Goal: Check status: Check status

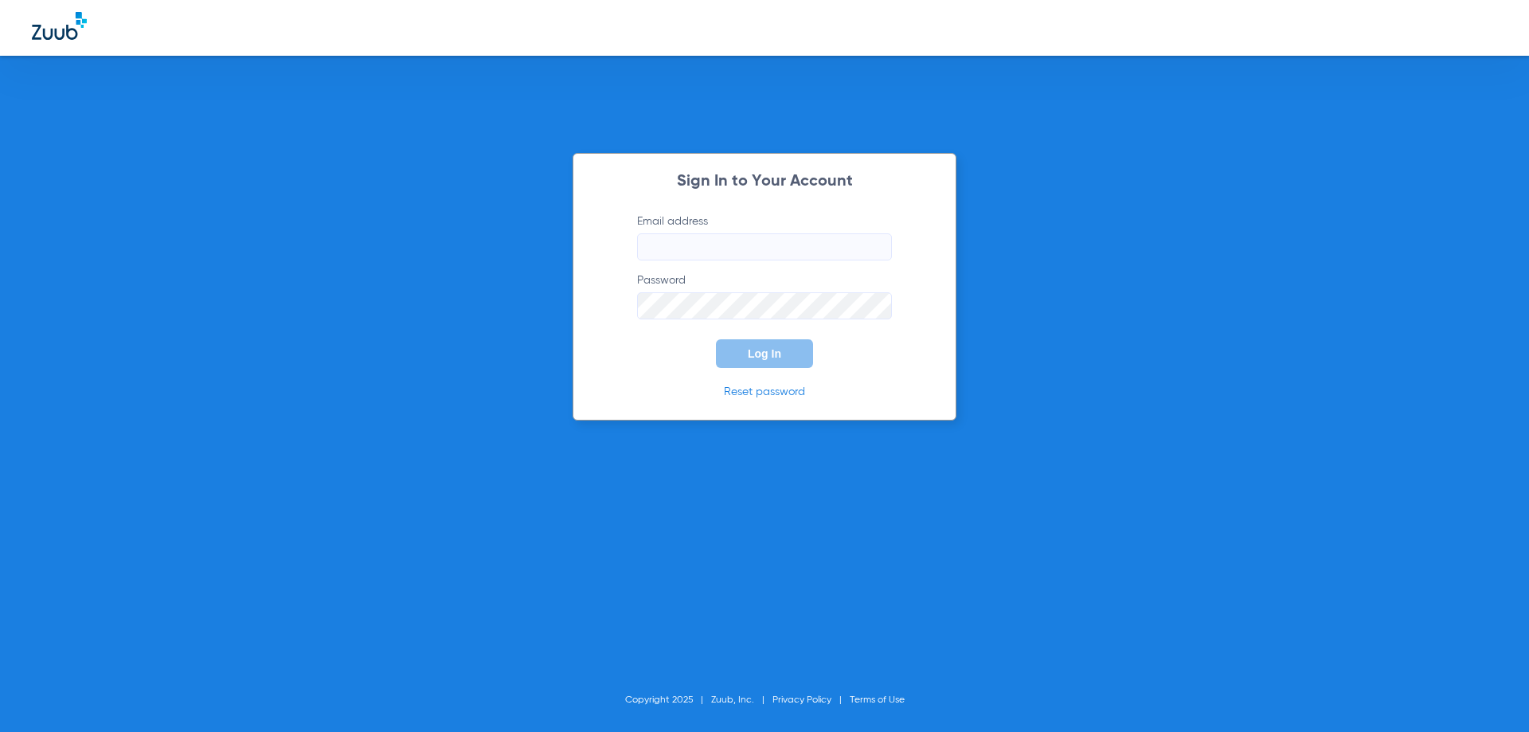
type input "[EMAIL_ADDRESS][DOMAIN_NAME]"
drag, startPoint x: 803, startPoint y: 349, endPoint x: 796, endPoint y: 353, distance: 8.6
click at [797, 353] on button "Log In" at bounding box center [764, 353] width 97 height 29
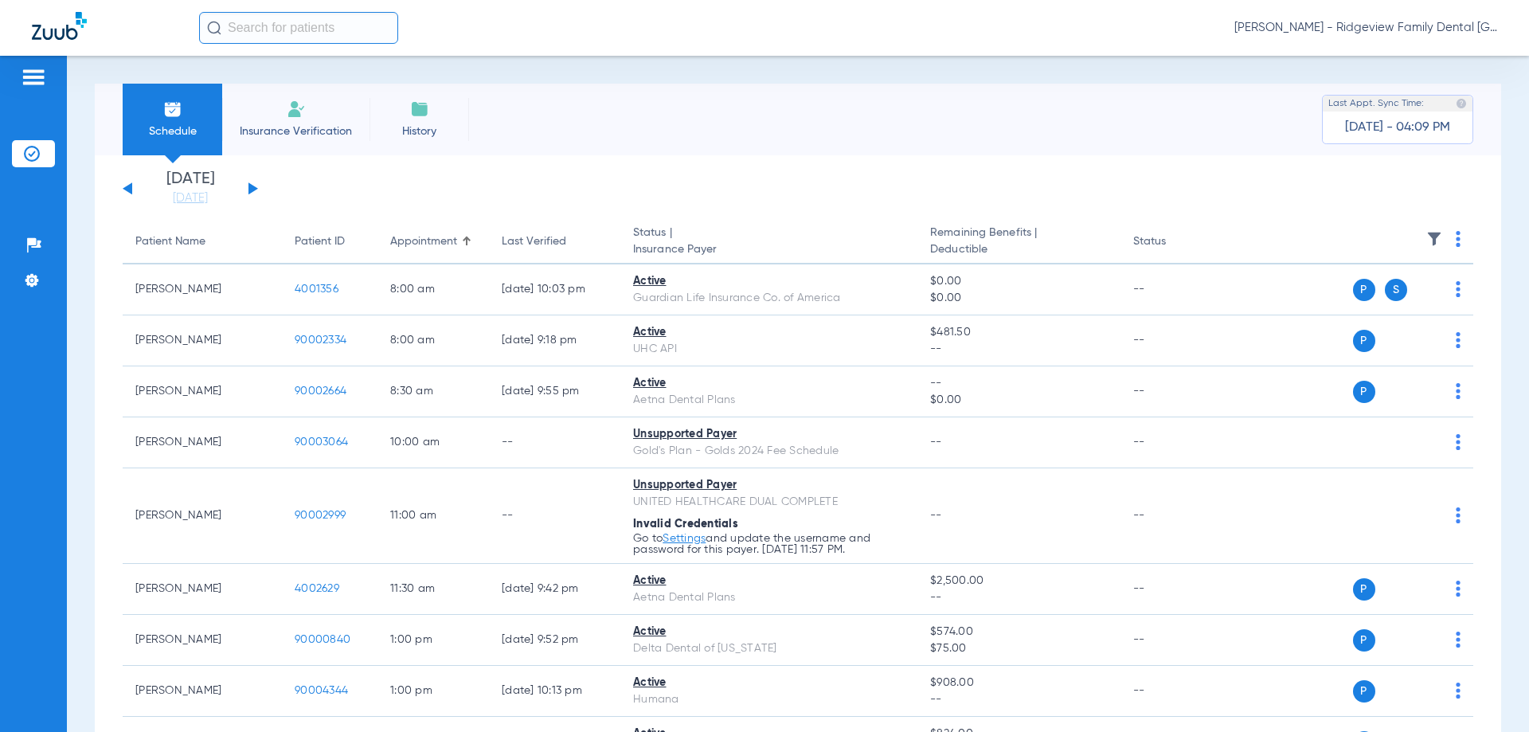
click at [624, 84] on div "Schedule Insurance Verification History Last Appt. Sync Time: [DATE] - 04:09 PM" at bounding box center [798, 120] width 1406 height 72
click at [248, 190] on button at bounding box center [253, 188] width 10 height 12
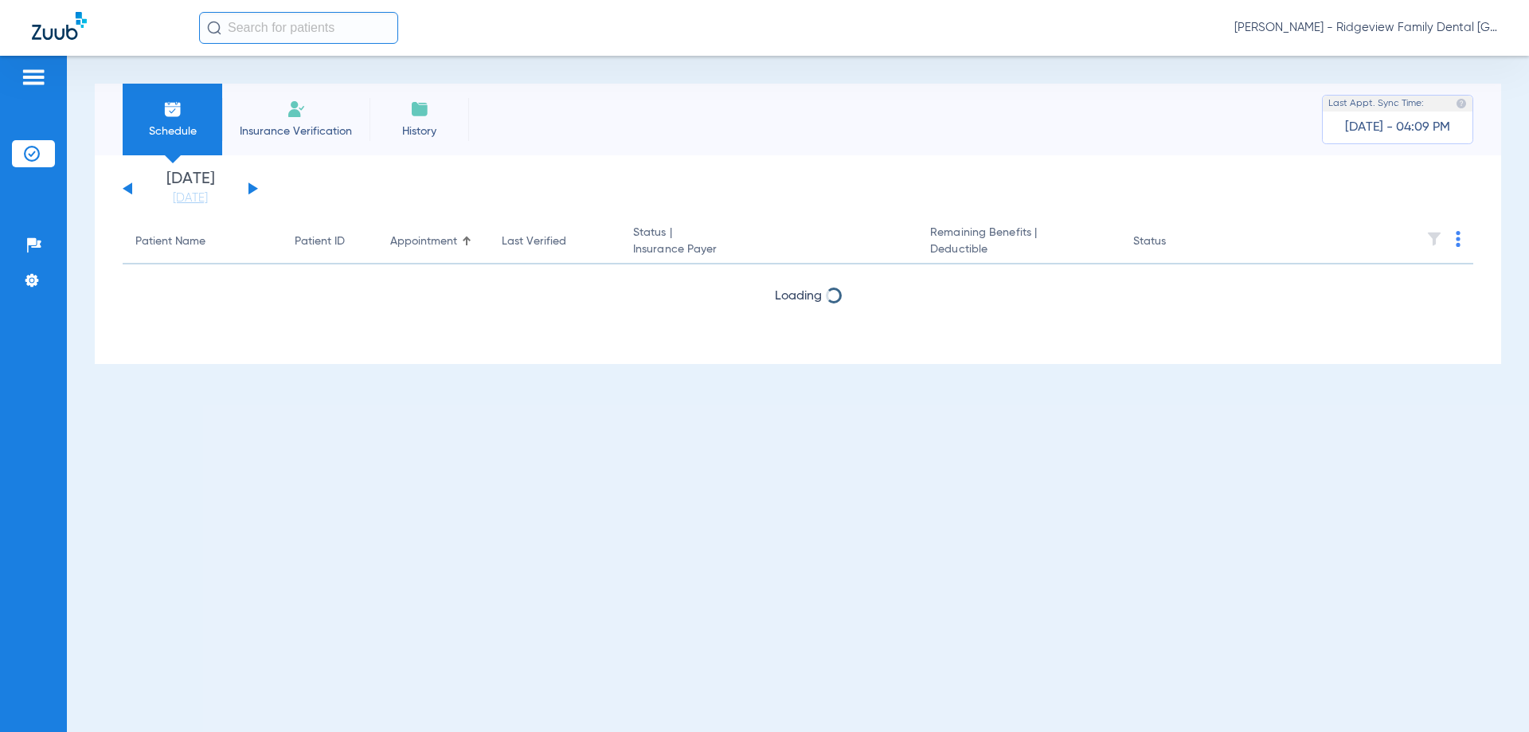
click at [248, 190] on button at bounding box center [253, 188] width 10 height 12
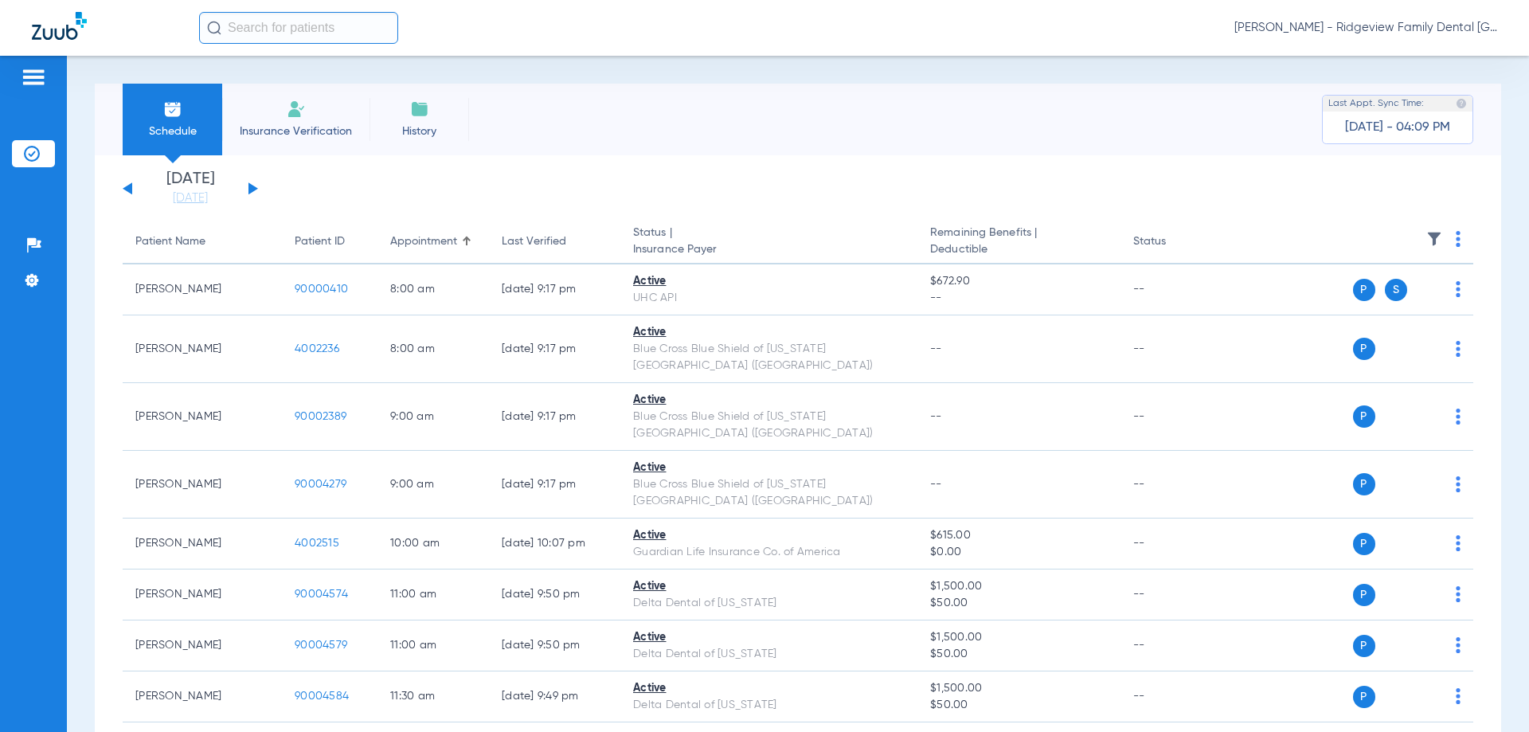
click at [247, 189] on div "[DATE] [DATE] [DATE] [DATE] [DATE] [DATE] [DATE] [DATE] [DATE] [DATE] [DATE] [D…" at bounding box center [190, 188] width 135 height 35
click at [251, 189] on button at bounding box center [253, 188] width 10 height 12
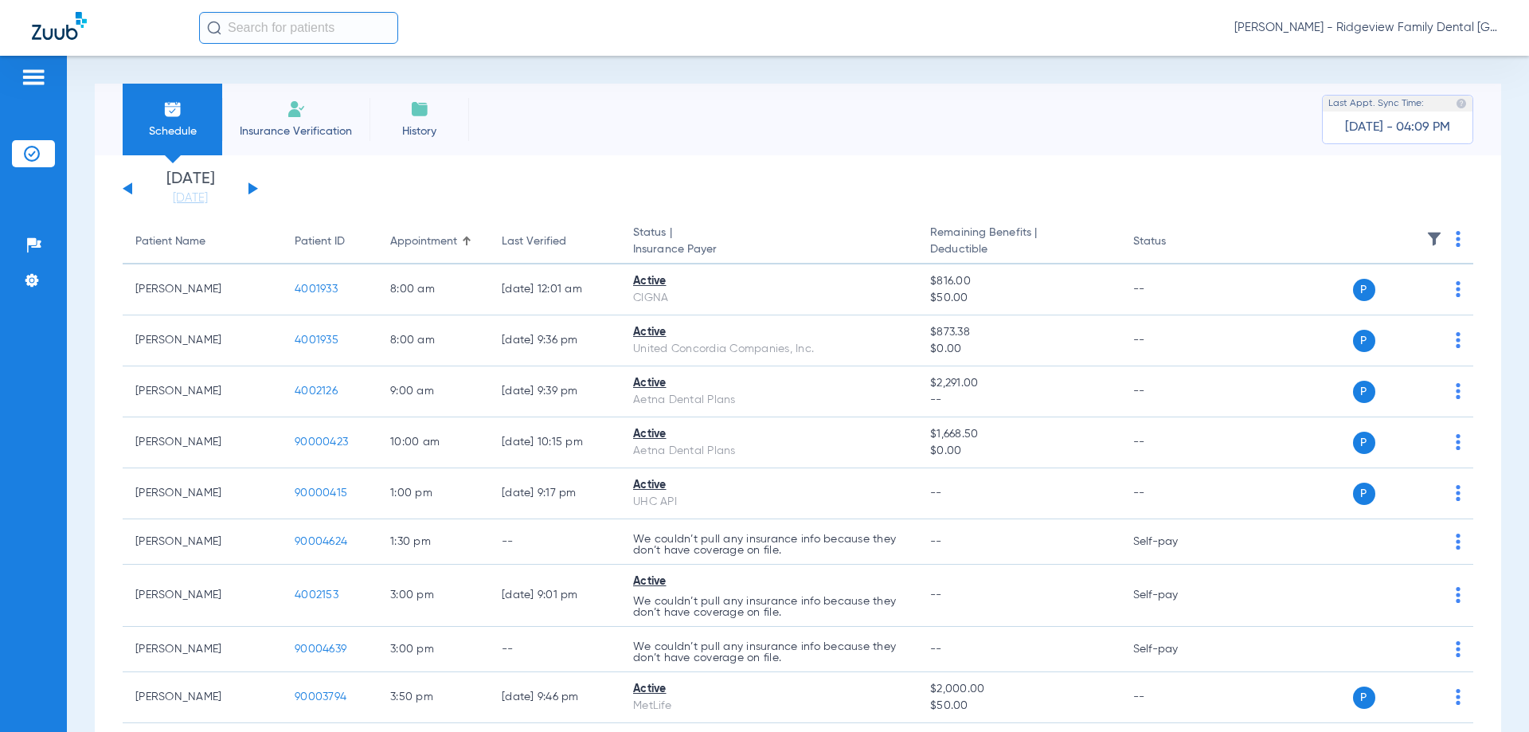
click at [255, 185] on div "[DATE] [DATE] [DATE] [DATE] [DATE] [DATE] [DATE] [DATE] [DATE] [DATE] [DATE] [D…" at bounding box center [190, 188] width 135 height 35
click at [255, 186] on div "[DATE] [DATE] [DATE] [DATE] [DATE] [DATE] [DATE] [DATE] [DATE] [DATE] [DATE] [D…" at bounding box center [190, 188] width 135 height 35
click at [250, 191] on button at bounding box center [253, 188] width 10 height 12
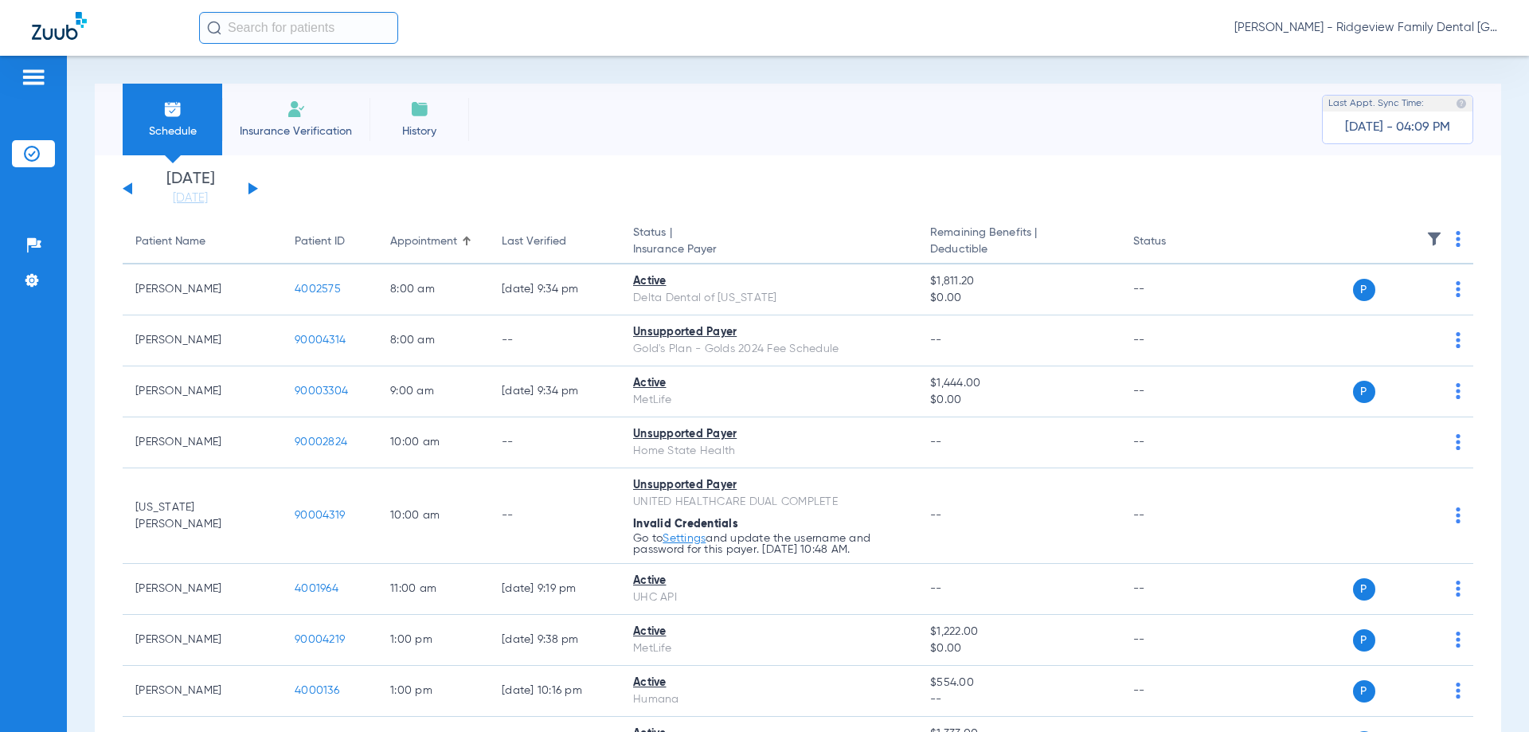
click at [249, 190] on button at bounding box center [253, 188] width 10 height 12
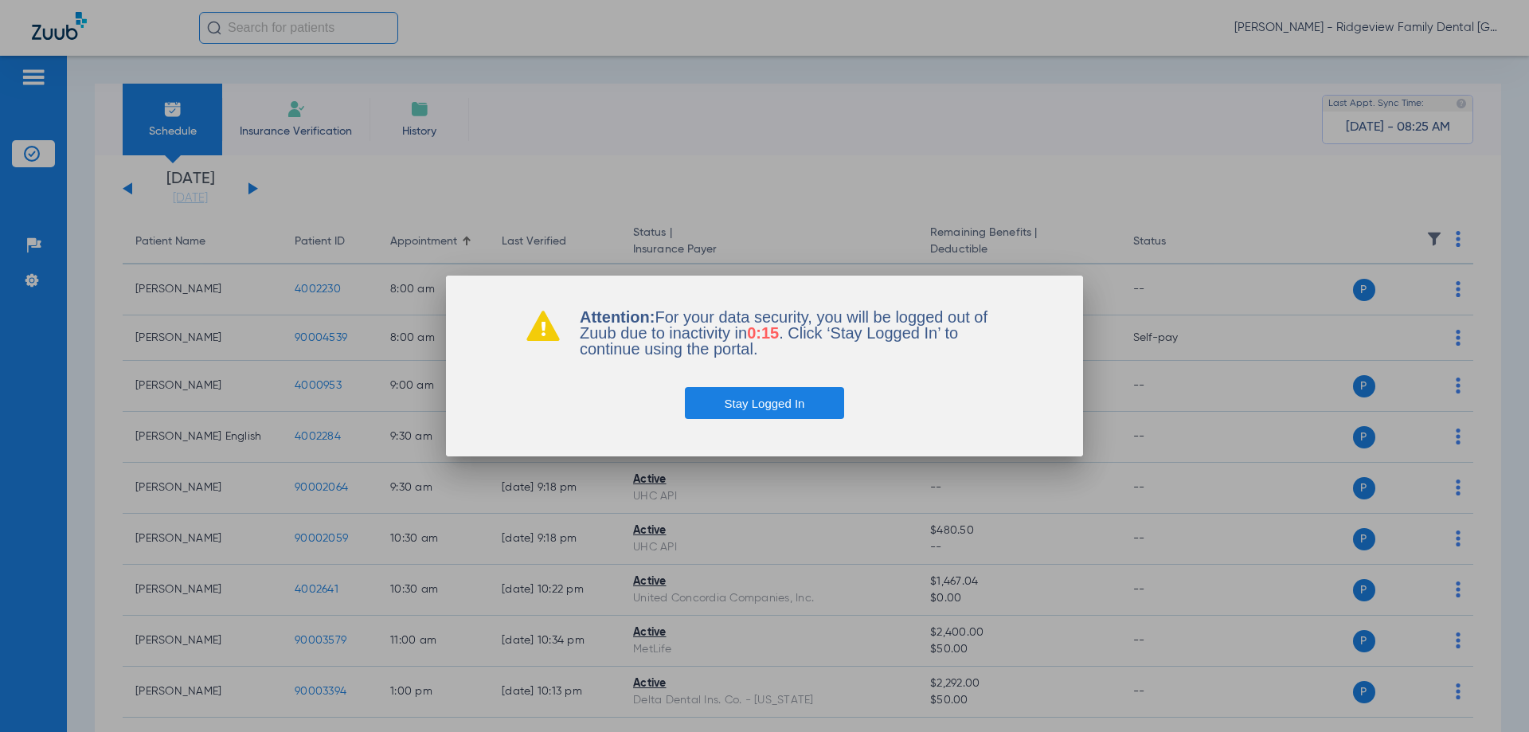
click at [757, 399] on button "Stay Logged In" at bounding box center [765, 403] width 160 height 32
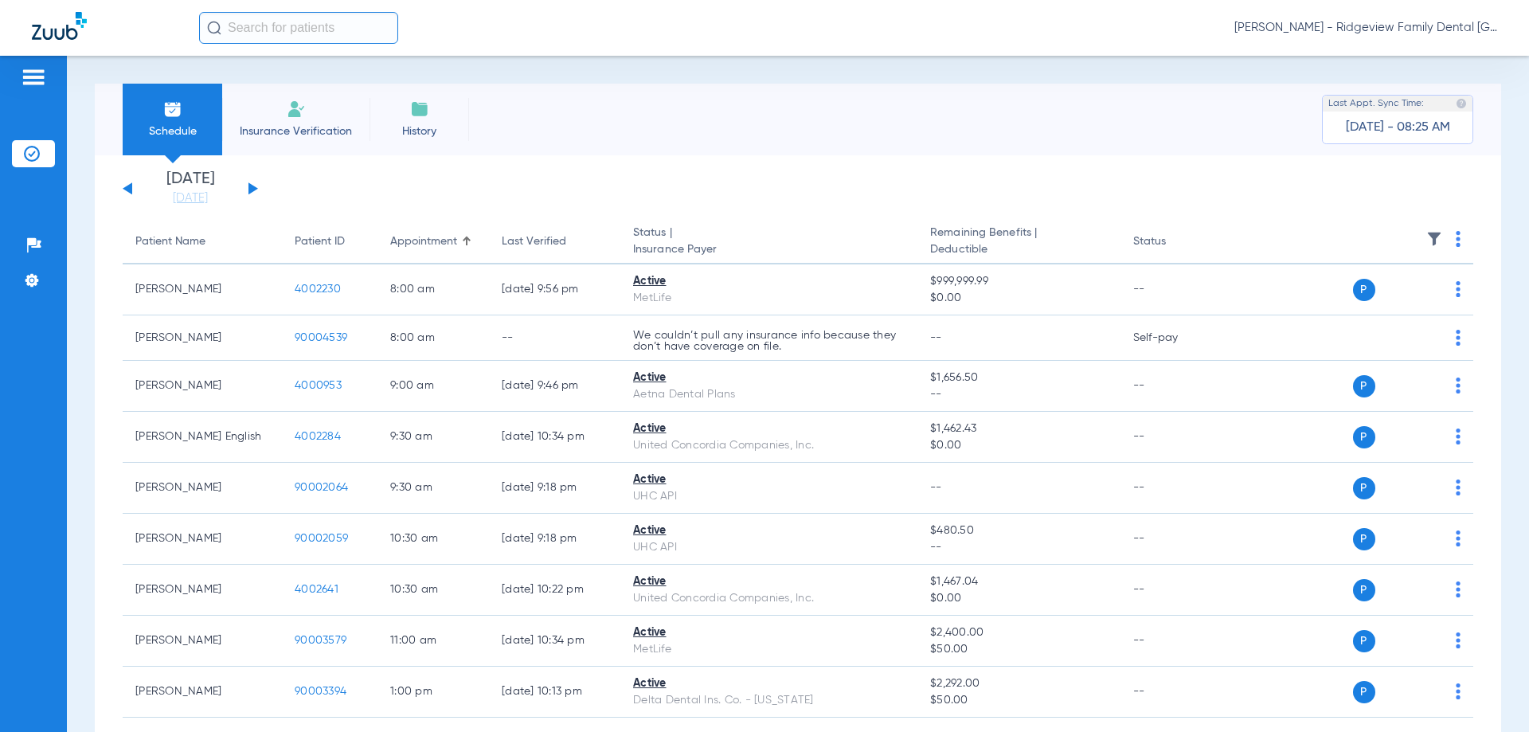
click at [132, 189] on div "[DATE] [DATE] [DATE] [DATE] [DATE] [DATE] [DATE] [DATE] [DATE] [DATE] [DATE] [D…" at bounding box center [190, 188] width 135 height 35
click at [130, 189] on button at bounding box center [128, 188] width 10 height 12
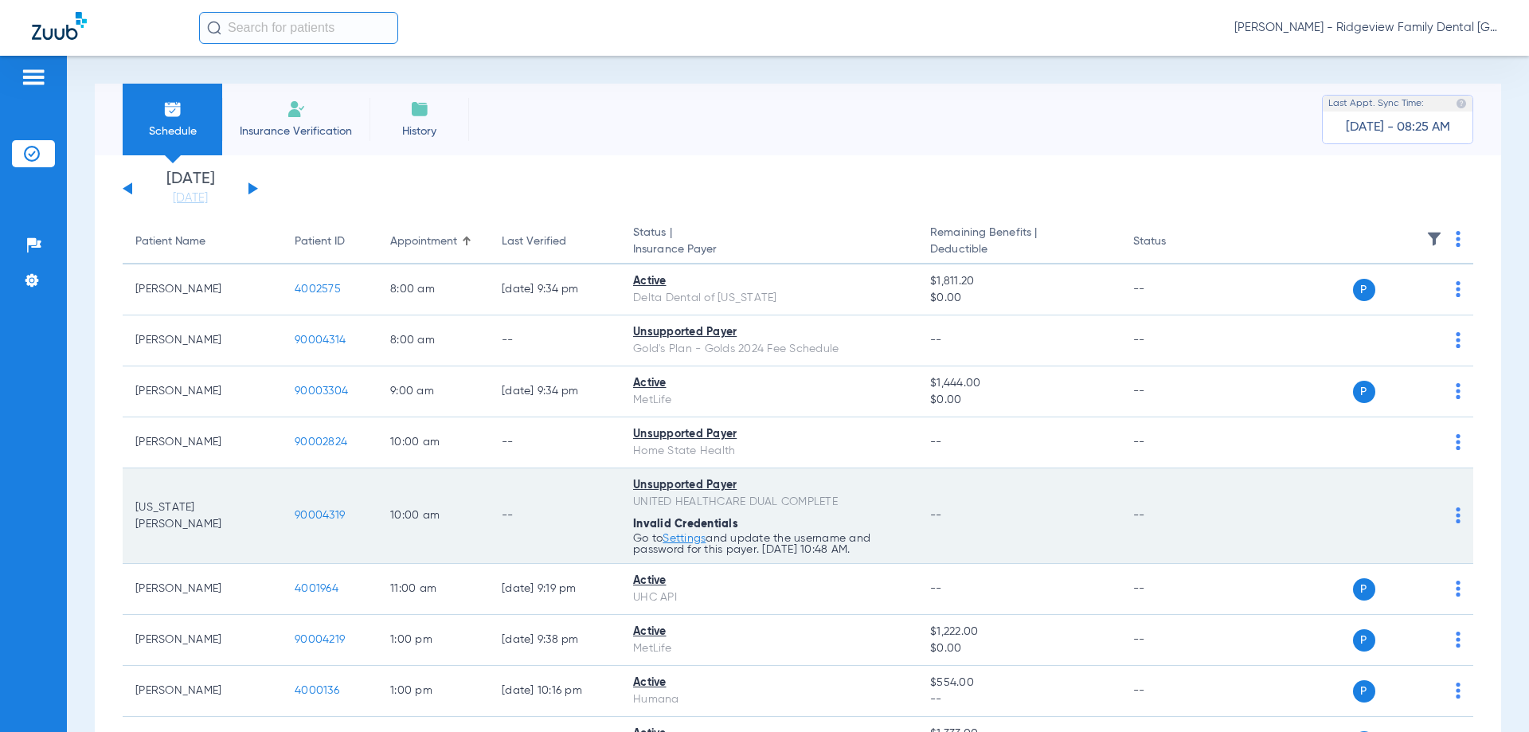
scroll to position [251, 0]
